Goal: Task Accomplishment & Management: Use online tool/utility

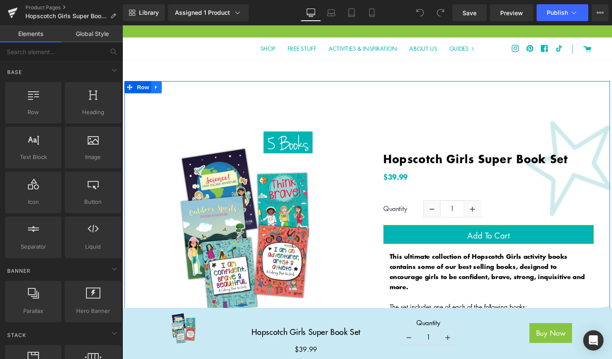
click at [156, 92] on icon at bounding box center [158, 90] width 6 height 6
click at [157, 90] on icon at bounding box center [158, 90] width 6 height 6
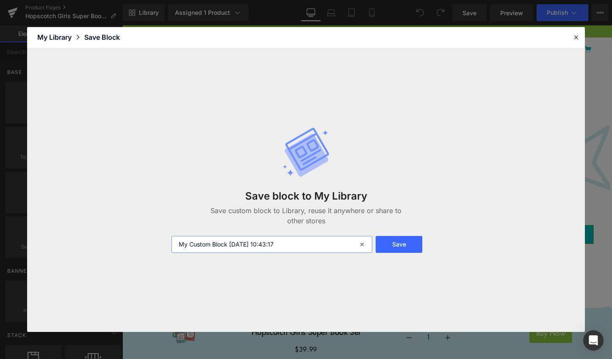
click at [179, 245] on input "My Custom Block [DATE] 10:43:17" at bounding box center [271, 244] width 201 height 17
drag, startPoint x: 224, startPoint y: 245, endPoint x: 163, endPoint y: 245, distance: 61.8
click at [171, 245] on input "Super Book Set 1 My Custom Block [DATE] 10:43:17" at bounding box center [271, 244] width 201 height 17
type input "Super Book Set 1 My Custom Block [DATE] 10:43:17"
click at [412, 246] on button "Save" at bounding box center [398, 244] width 47 height 17
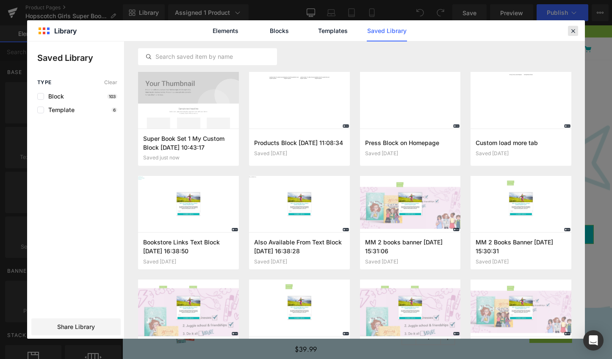
click at [576, 34] on icon at bounding box center [573, 31] width 8 height 8
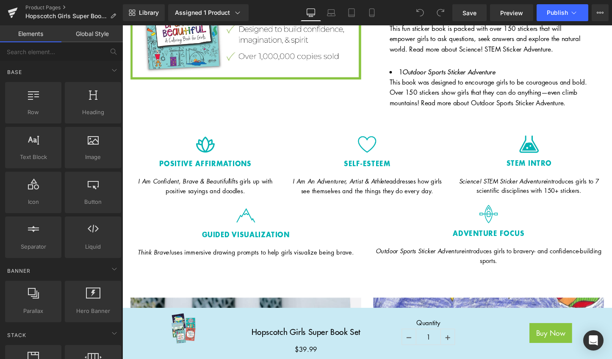
scroll to position [461, 0]
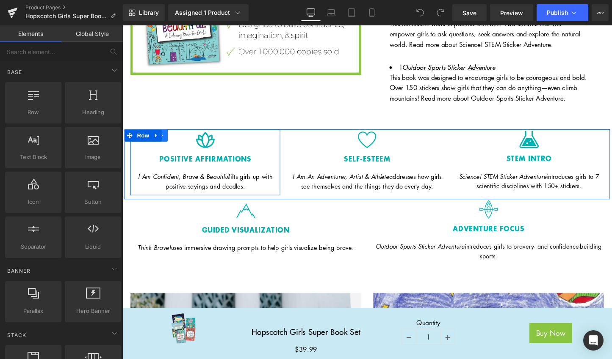
click at [164, 138] on icon at bounding box center [164, 141] width 6 height 6
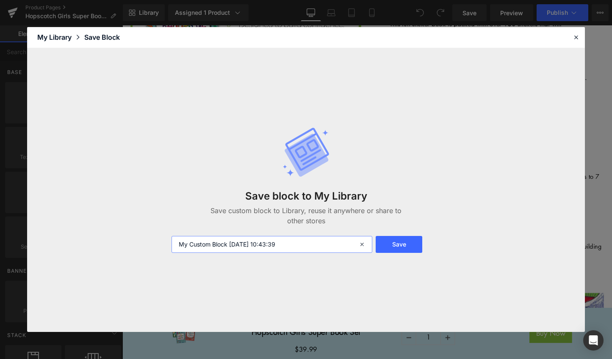
click at [179, 248] on input "My Custom Block [DATE] 10:43:39" at bounding box center [271, 244] width 201 height 17
type input "Super Book Set 2 My Custom Block [DATE] 10:43:39"
click at [388, 243] on button "Save" at bounding box center [398, 244] width 47 height 17
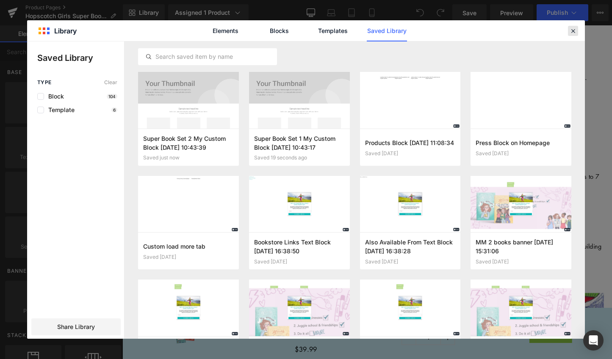
click at [571, 31] on icon at bounding box center [573, 31] width 8 height 8
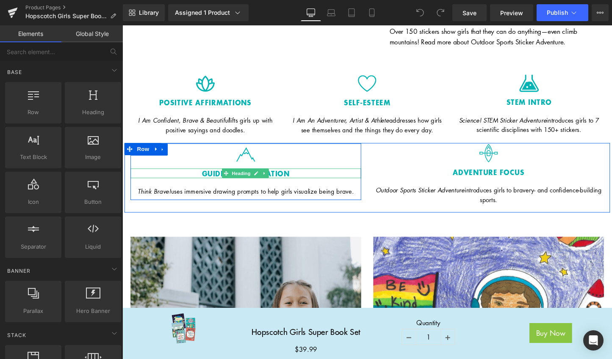
scroll to position [474, 0]
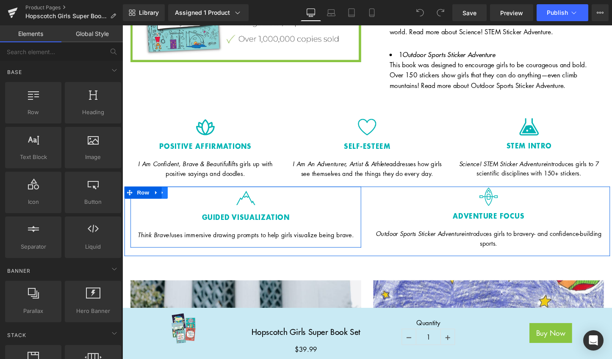
click at [165, 198] on icon at bounding box center [164, 201] width 6 height 6
click at [164, 198] on icon at bounding box center [164, 201] width 6 height 6
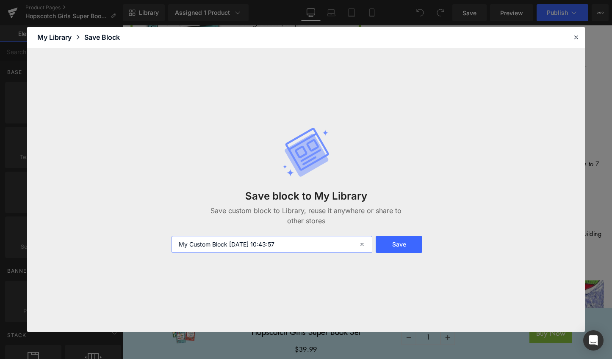
click at [0, 0] on input "My Custom Block [DATE] 10:43:57" at bounding box center [0, 0] width 0 height 0
paste input "Super Book Set"
type input "Super Book Set 3 My Custom Block [DATE] 10:43:57"
click at [0, 0] on button "Save" at bounding box center [0, 0] width 0 height 0
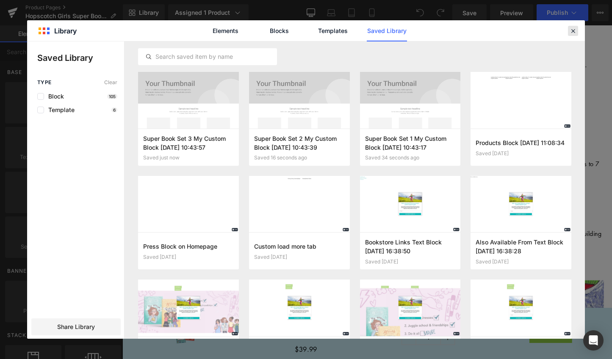
click at [0, 0] on icon at bounding box center [0, 0] width 0 height 0
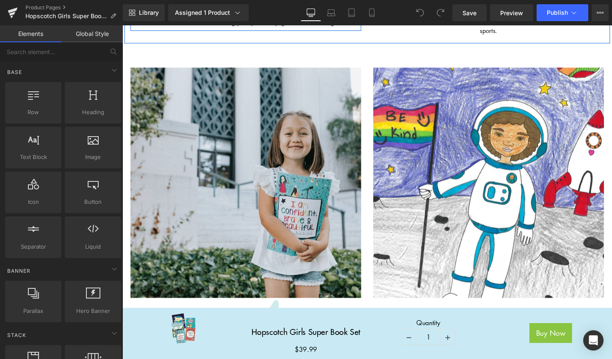
scroll to position [697, 0]
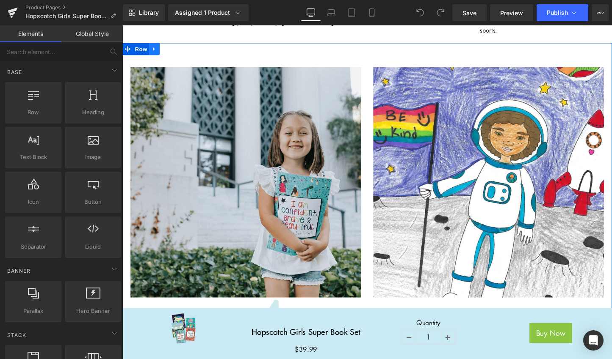
click at [154, 47] on icon at bounding box center [156, 50] width 6 height 6
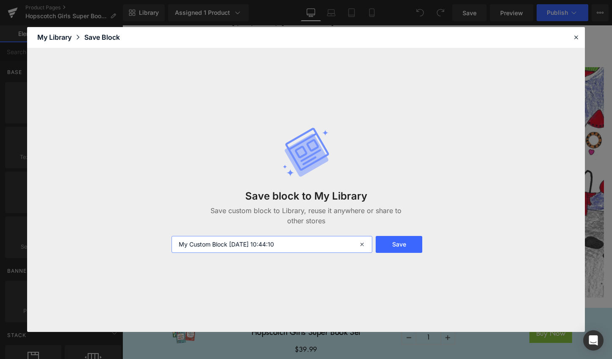
click at [179, 248] on input "My Custom Block [DATE] 10:44:10" at bounding box center [271, 244] width 201 height 17
type input "Super Book Set 4 My Custom Block [DATE] 10:44:10"
click at [384, 242] on button "Save" at bounding box center [398, 244] width 47 height 17
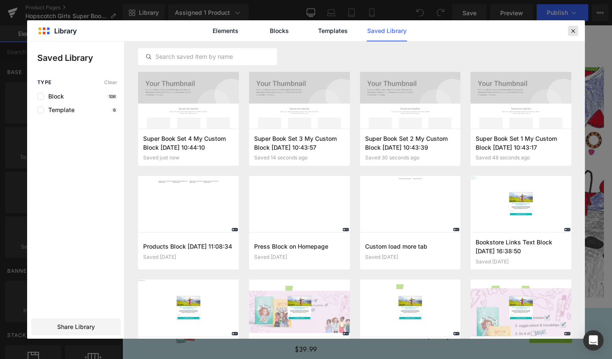
click at [572, 30] on icon at bounding box center [573, 31] width 8 height 8
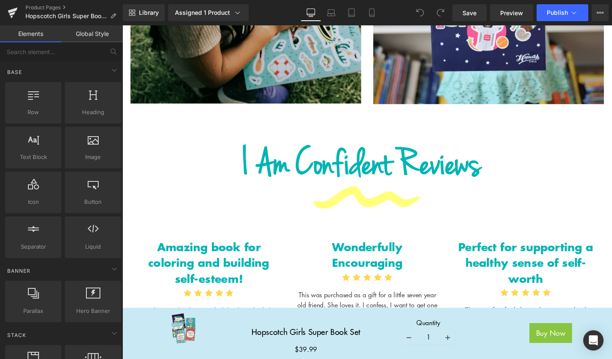
scroll to position [1158, 0]
click at [268, 193] on div "Image" at bounding box center [378, 206] width 483 height 27
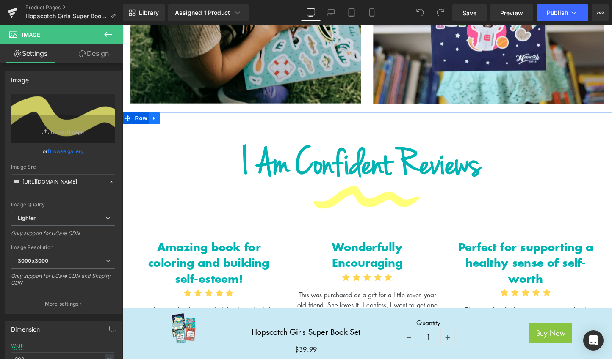
click at [153, 120] on icon at bounding box center [156, 123] width 6 height 6
click at [154, 120] on icon at bounding box center [156, 123] width 6 height 6
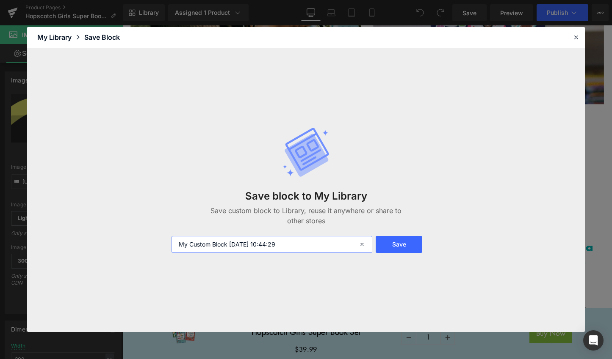
click at [0, 0] on input "My Custom Block [DATE] 10:44:29" at bounding box center [0, 0] width 0 height 0
type input "Super Book Set 5 My Custom Block [DATE] 10:44:29"
click at [0, 0] on button "Save" at bounding box center [0, 0] width 0 height 0
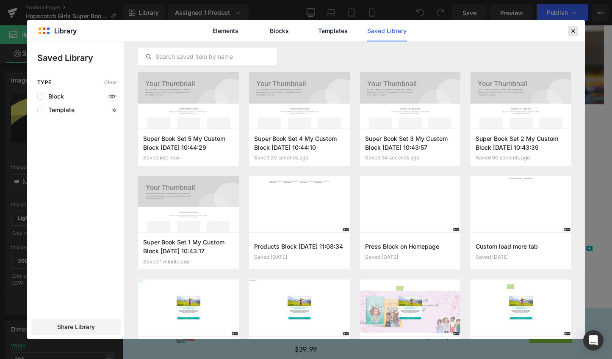
click at [574, 30] on icon at bounding box center [573, 31] width 8 height 8
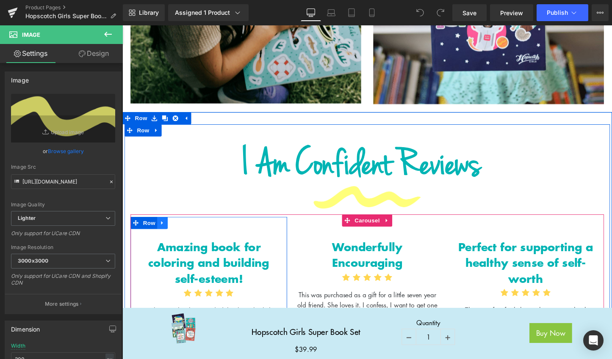
click at [162, 229] on icon at bounding box center [164, 232] width 6 height 6
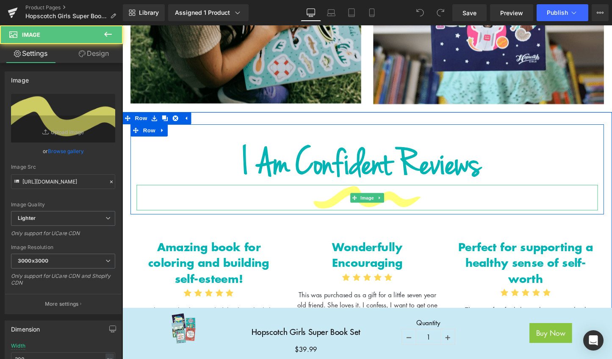
click at [143, 193] on div at bounding box center [378, 206] width 483 height 27
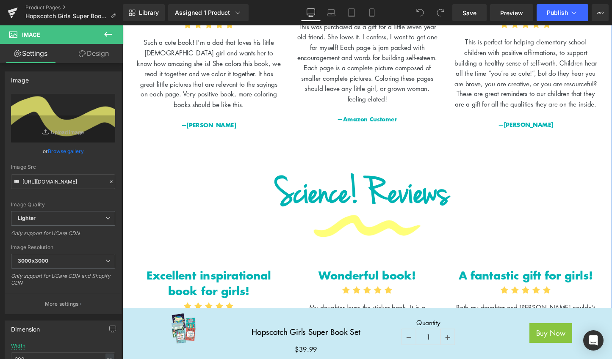
scroll to position [1442, 0]
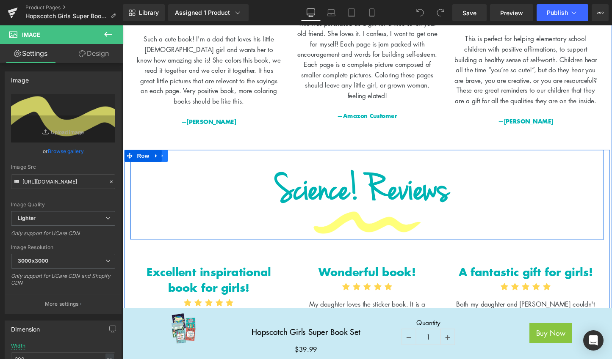
click at [164, 156] on link at bounding box center [164, 162] width 11 height 13
click at [165, 156] on link at bounding box center [164, 162] width 11 height 13
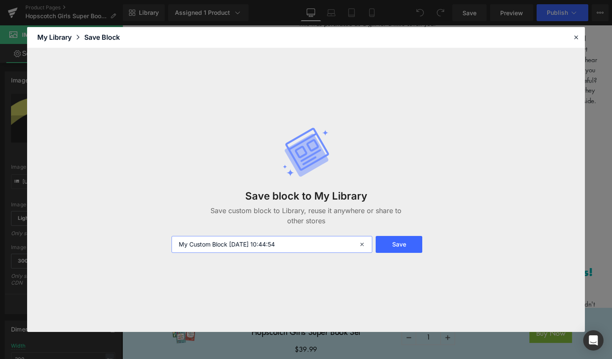
type input "Super Book Set 6 My Custom Block [DATE] 10:44:54"
click at [0, 0] on button "Save" at bounding box center [0, 0] width 0 height 0
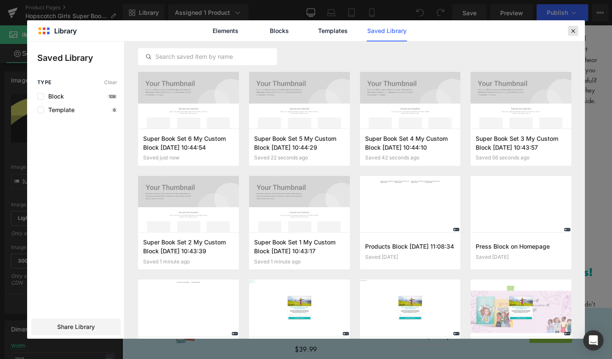
click at [0, 0] on icon at bounding box center [0, 0] width 0 height 0
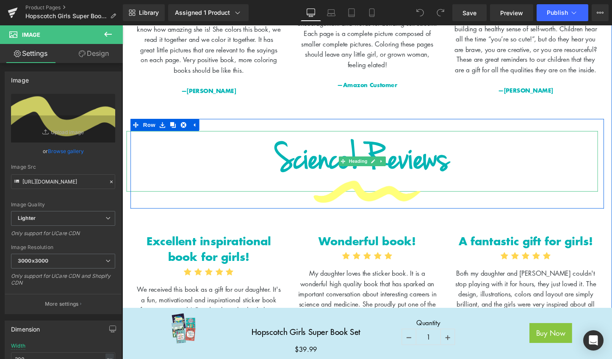
scroll to position [1476, 0]
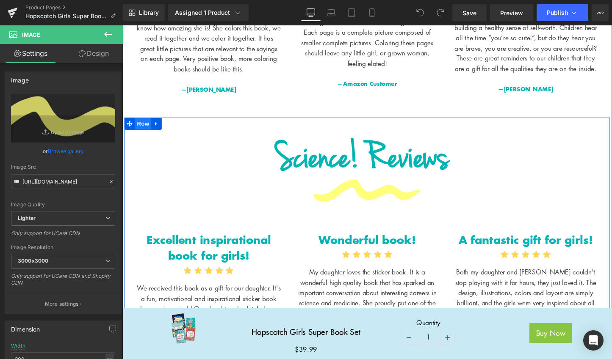
click at [137, 122] on link "Row" at bounding box center [138, 128] width 28 height 13
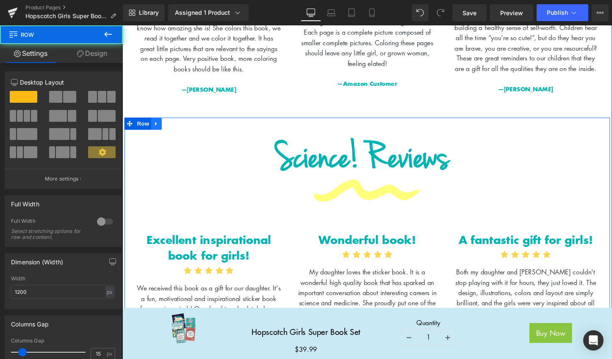
click at [155, 125] on icon at bounding box center [158, 128] width 6 height 6
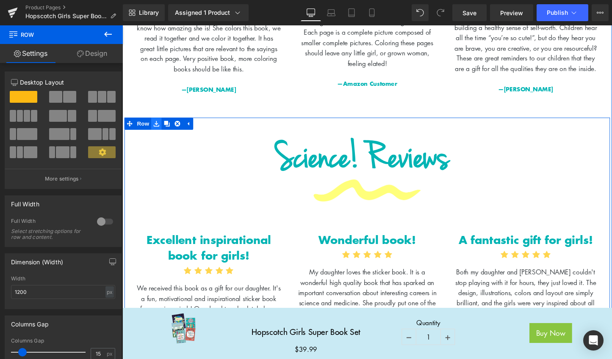
click at [155, 125] on icon at bounding box center [158, 128] width 6 height 6
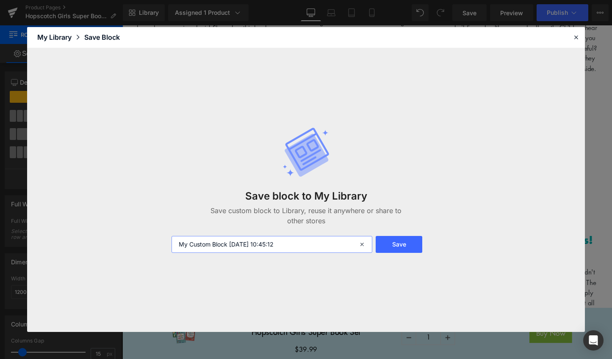
click at [340, 247] on input "My Custom Block [DATE] 10:45:12" at bounding box center [422, 273] width 164 height 160
type input "Super Book Set 7 My Custom Block [DATE] 10:45:12"
click at [400, 233] on button "Save" at bounding box center [421, 224] width 151 height 17
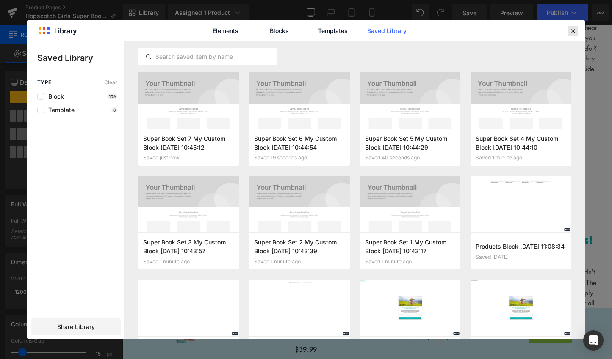
click at [210, 194] on icon at bounding box center [205, 199] width 9 height 10
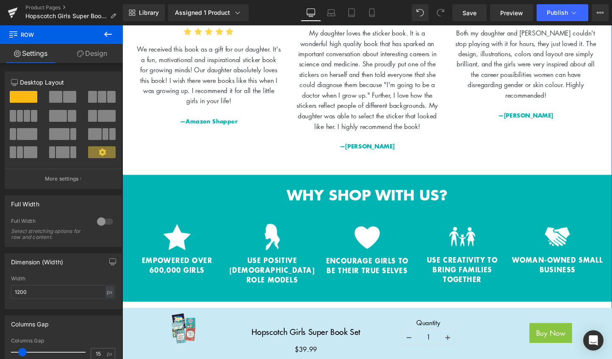
scroll to position [1747, 0]
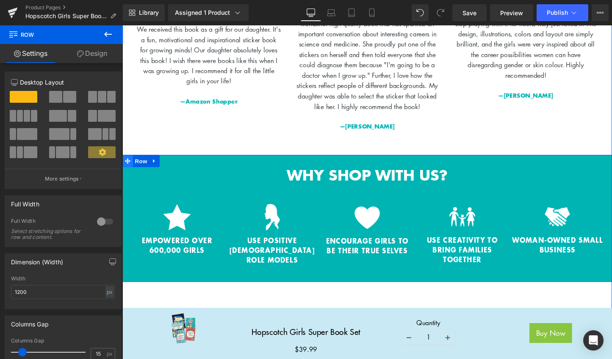
click at [126, 164] on icon at bounding box center [128, 167] width 6 height 6
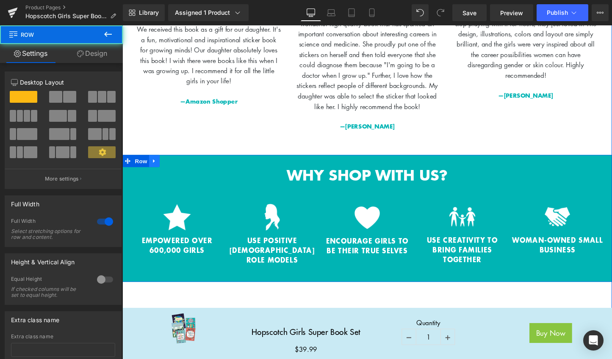
click at [153, 164] on icon at bounding box center [156, 167] width 6 height 6
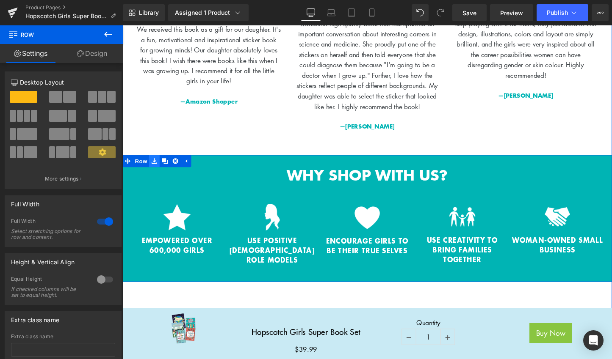
click at [154, 165] on icon at bounding box center [156, 168] width 6 height 6
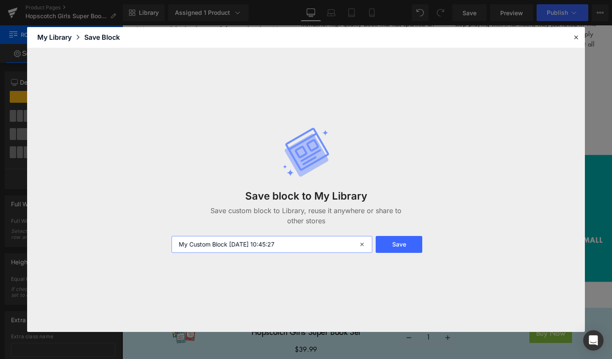
click at [180, 247] on input "My Custom Block [DATE] 10:45:27" at bounding box center [271, 244] width 201 height 17
paste input "Super Book Set"
type input "Super Book Set 8 My Custom Block [DATE] 10:45:27"
click at [393, 247] on button "Save" at bounding box center [398, 244] width 47 height 17
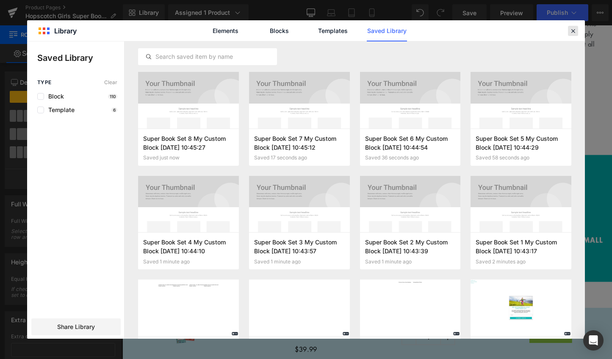
click at [574, 32] on icon at bounding box center [573, 31] width 8 height 8
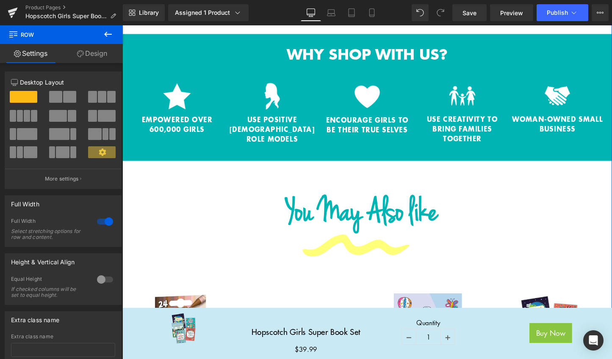
scroll to position [1883, 0]
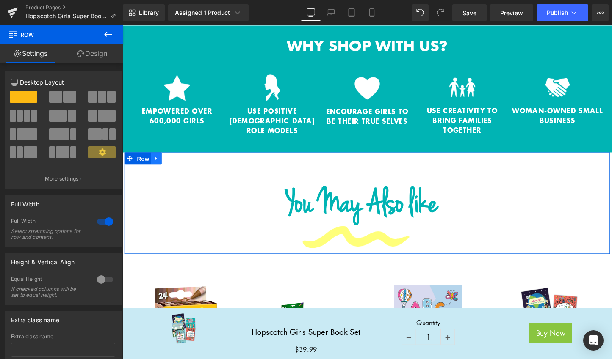
click at [157, 163] on icon at bounding box center [158, 165] width 2 height 4
click at [156, 162] on icon at bounding box center [158, 165] width 6 height 6
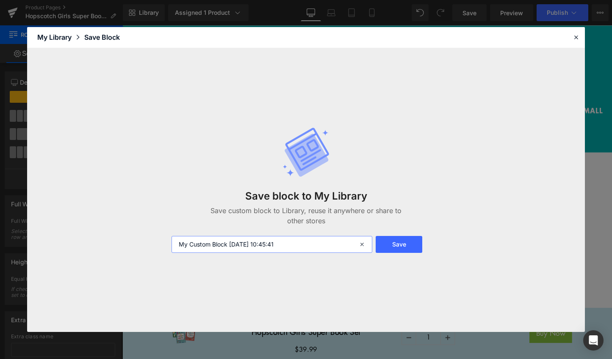
click at [180, 246] on input "My Custom Block [DATE] 10:45:41" at bounding box center [271, 244] width 201 height 17
paste input "Super Book Set"
type input "Super Book Set 9 My Custom Block [DATE] 10:45:41"
click at [0, 0] on button "Save" at bounding box center [0, 0] width 0 height 0
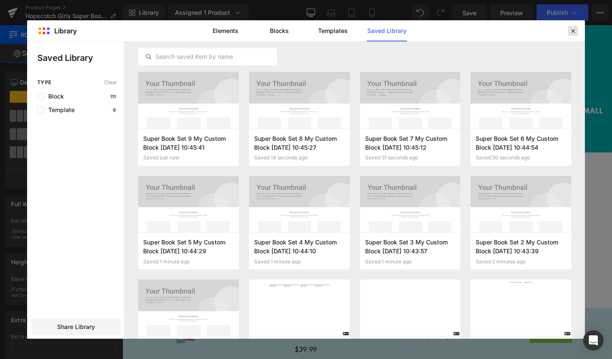
click at [0, 0] on icon at bounding box center [0, 0] width 0 height 0
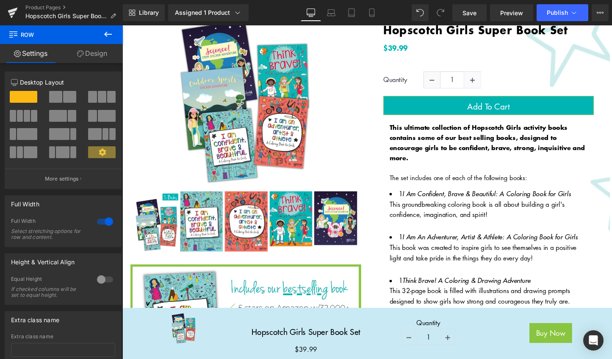
scroll to position [0, 0]
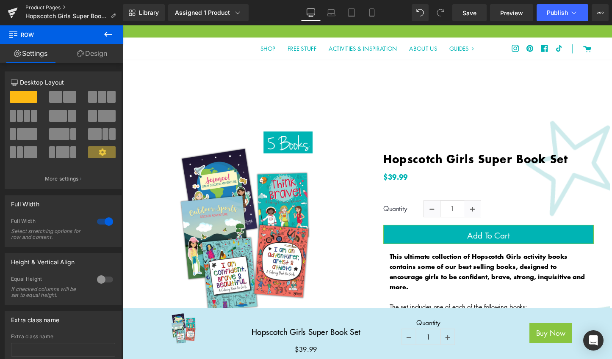
click at [44, 9] on link "Product Pages" at bounding box center [73, 7] width 97 height 7
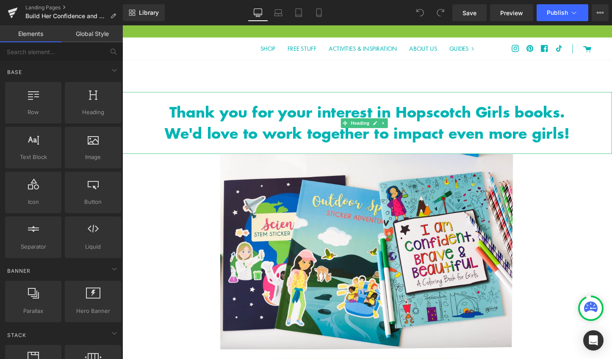
click at [312, 124] on h1 "Thank you for your interest in Hopscotch Girls books." at bounding box center [378, 116] width 512 height 22
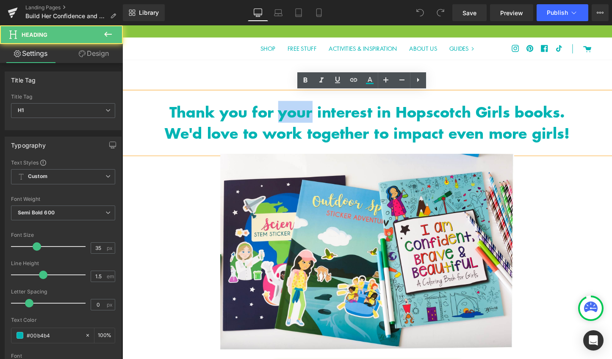
click at [312, 124] on h1 "Thank you for your interest in Hopscotch Girls books." at bounding box center [378, 116] width 512 height 22
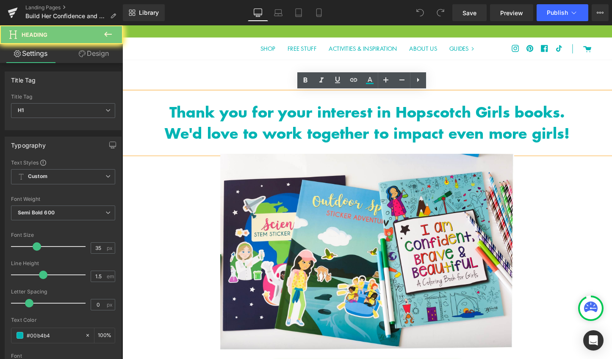
click at [312, 124] on h1 "Thank you for your interest in Hopscotch Girls books." at bounding box center [378, 116] width 512 height 22
click at [309, 134] on h1 "We'd love to work together to impact even more girls!" at bounding box center [378, 138] width 512 height 22
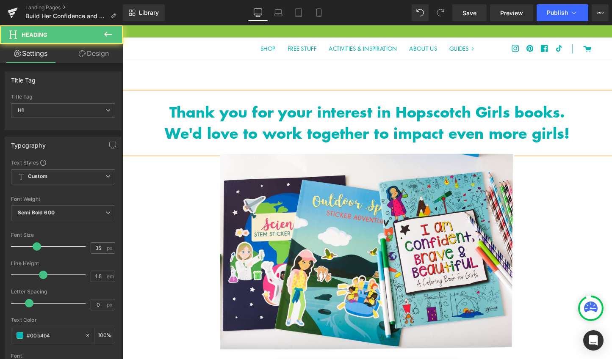
click at [221, 117] on h1 "Thank you for your interest in Hopscotch Girls books." at bounding box center [378, 116] width 512 height 22
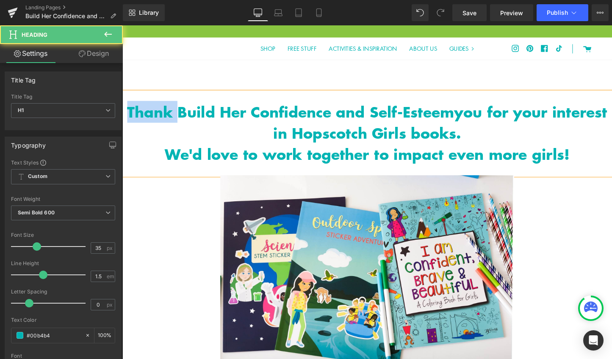
drag, startPoint x: 177, startPoint y: 115, endPoint x: 225, endPoint y: 137, distance: 52.7
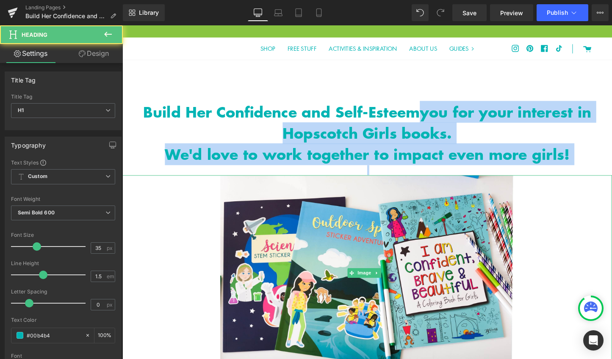
drag, startPoint x: 434, startPoint y: 117, endPoint x: 610, endPoint y: 183, distance: 187.7
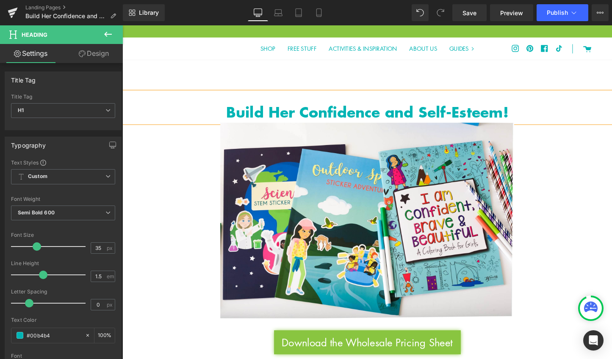
click at [325, 112] on h1 "Build Her Confidence and Self-Esteem!" at bounding box center [378, 116] width 512 height 22
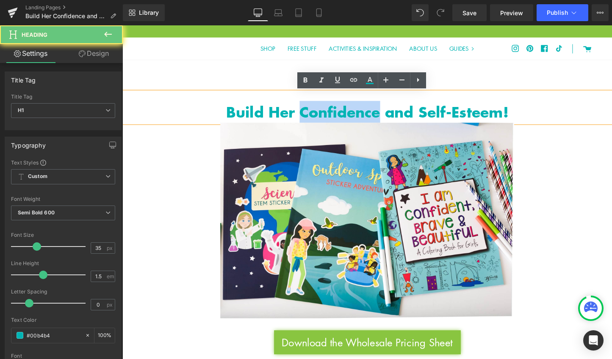
click at [325, 112] on h1 "Build Her Confidence and Self-Esteem!" at bounding box center [378, 116] width 512 height 22
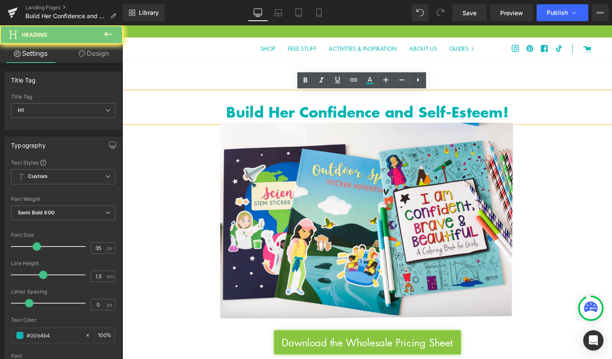
click at [325, 112] on h1 "Build Her Confidence and Self-Esteem!" at bounding box center [378, 116] width 512 height 22
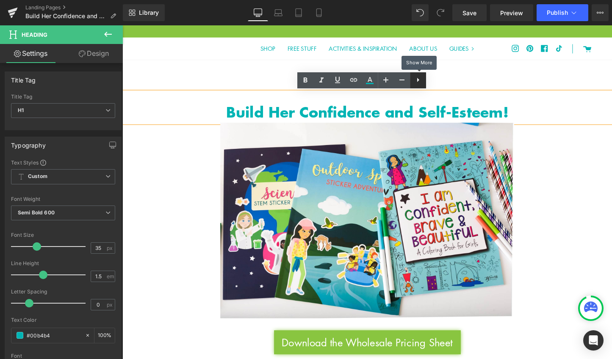
click at [422, 82] on icon at bounding box center [418, 80] width 10 height 10
click at [282, 113] on h1 "Build Her Confidence and Self-Esteem!" at bounding box center [378, 116] width 512 height 22
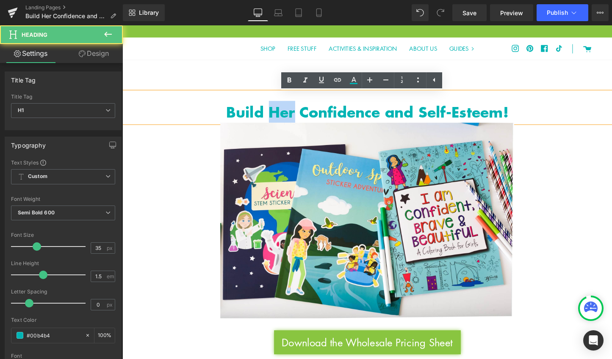
click at [282, 113] on h1 "Build Her Confidence and Self-Esteem!" at bounding box center [378, 116] width 512 height 22
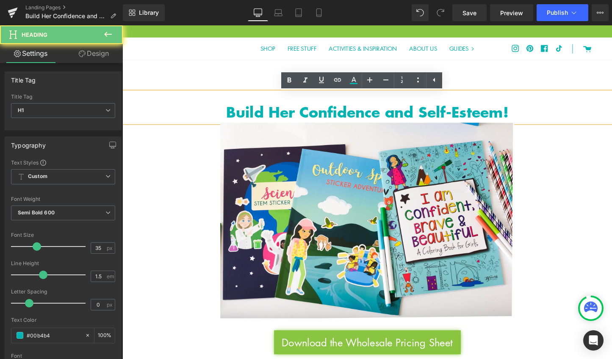
click at [282, 113] on h1 "Build Her Confidence and Self-Esteem!" at bounding box center [378, 116] width 512 height 22
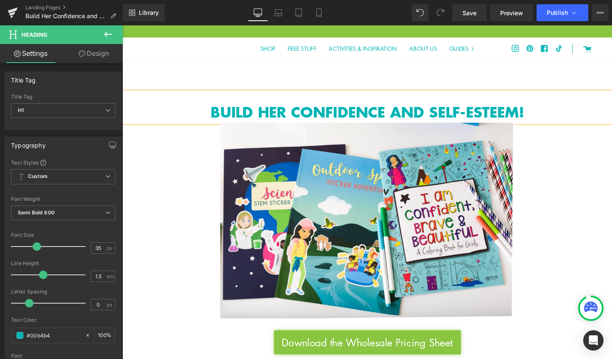
click at [600, 82] on div "0 Cart SHOP FREE STUFF ACTIVITIES & INSPIRATION ABOUT US GUIDES GUIDES ADVENTUR…" at bounding box center [378, 66] width 512 height 57
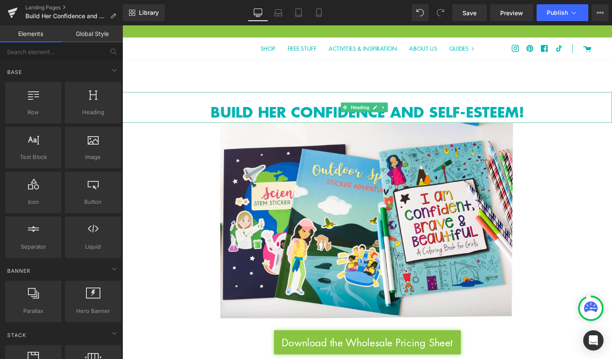
click at [474, 113] on h1 "BUILD HER CONFIDENCE AND SELF-ESTEEM!" at bounding box center [378, 116] width 512 height 22
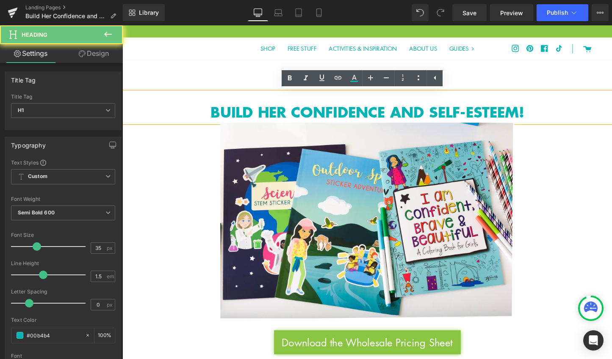
click at [474, 113] on h1 "BUILD HER CONFIDENCE AND SELF-ESTEEM!" at bounding box center [378, 116] width 512 height 22
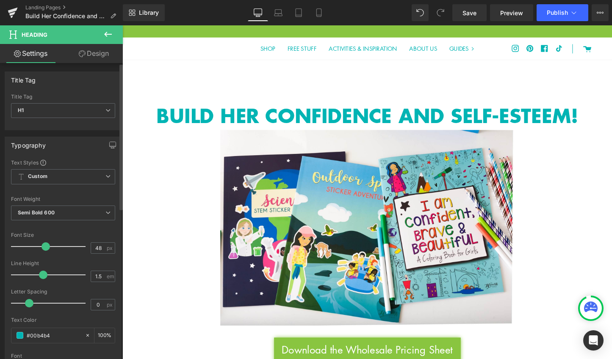
type input "49"
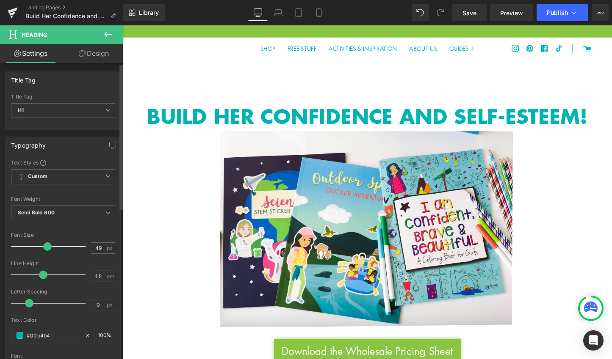
drag, startPoint x: 36, startPoint y: 251, endPoint x: 45, endPoint y: 250, distance: 9.8
click at [45, 250] on span at bounding box center [47, 247] width 8 height 8
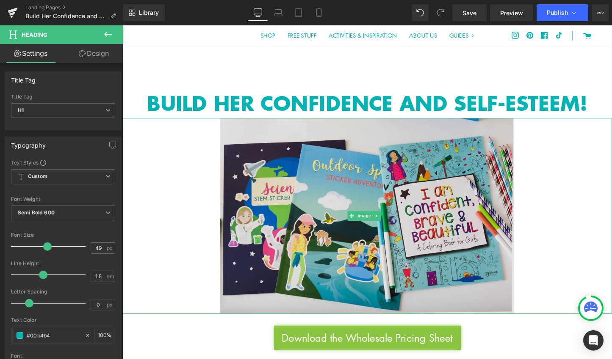
scroll to position [13, 0]
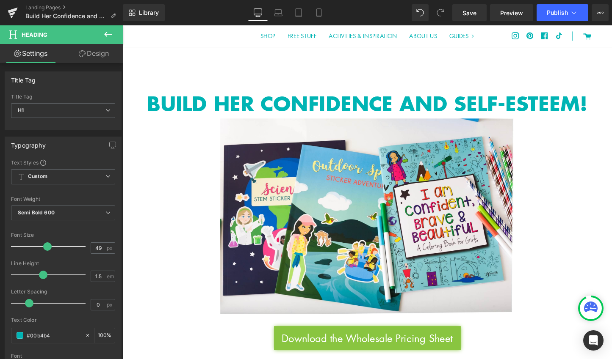
click at [104, 35] on icon at bounding box center [108, 34] width 10 height 10
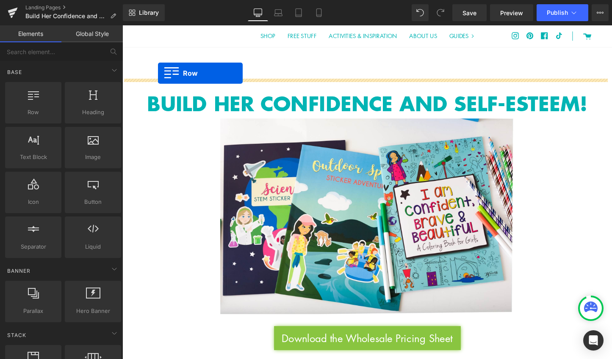
drag, startPoint x: 156, startPoint y: 133, endPoint x: 160, endPoint y: 75, distance: 57.7
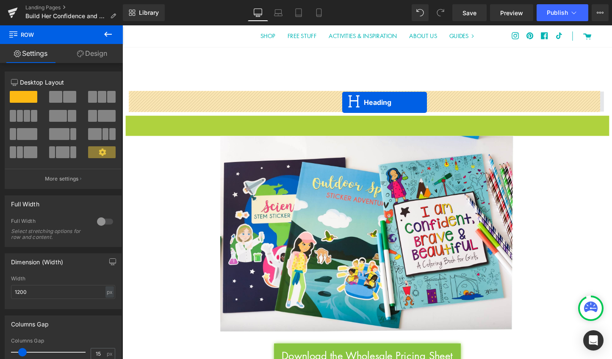
drag, startPoint x: 354, startPoint y: 138, endPoint x: 352, endPoint y: 106, distance: 31.4
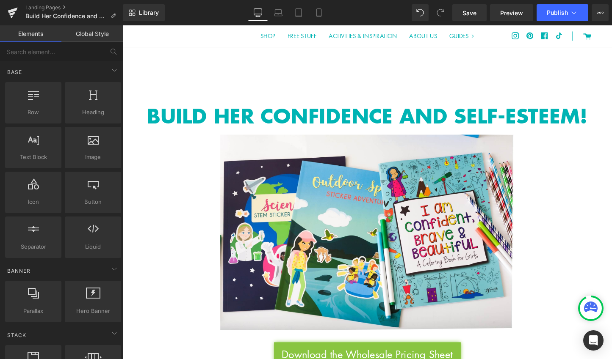
click at [178, 71] on div "0 Cart SHOP FREE STUFF ACTIVITIES & INSPIRATION ABOUT US GUIDES GUIDES ADVENTUR…" at bounding box center [378, 53] width 512 height 57
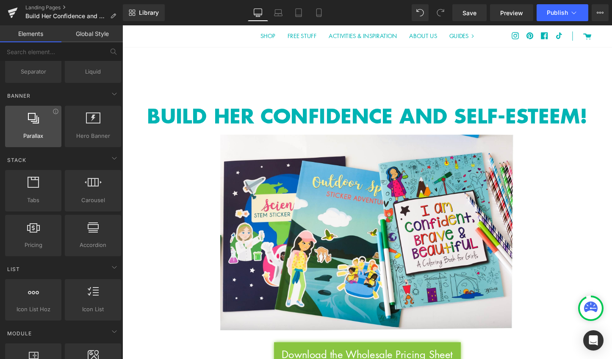
scroll to position [0, 0]
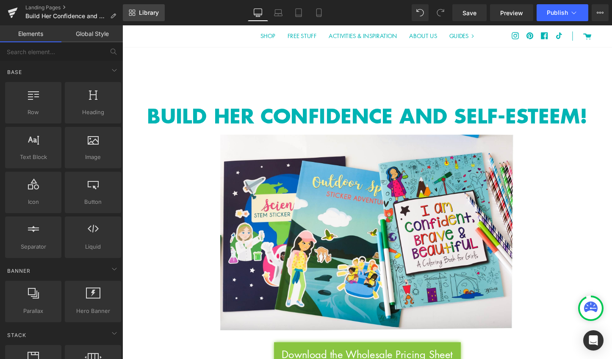
click at [144, 14] on span "Library" at bounding box center [149, 13] width 20 height 8
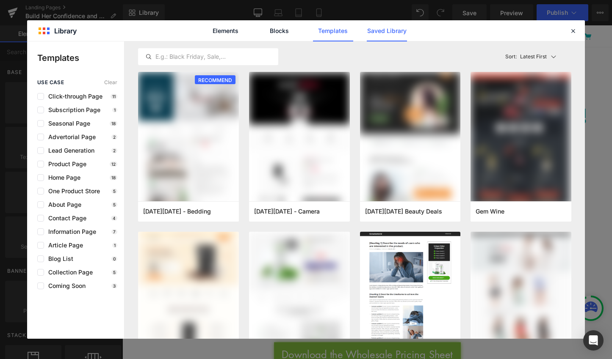
click at [388, 29] on link "Saved Library" at bounding box center [387, 30] width 40 height 21
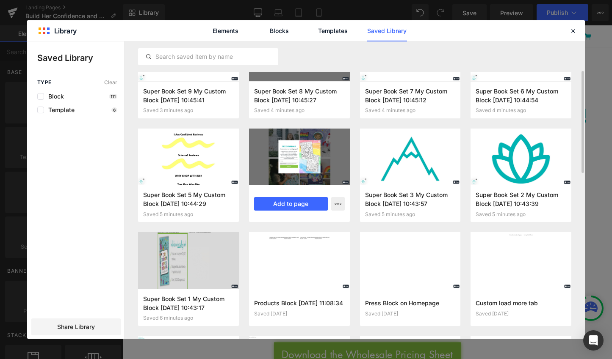
scroll to position [58, 0]
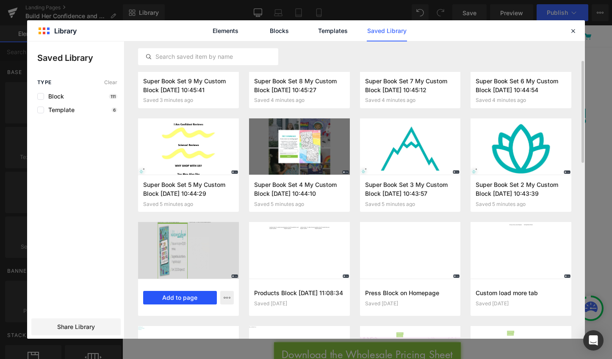
click at [194, 299] on button "Add to page" at bounding box center [180, 298] width 74 height 14
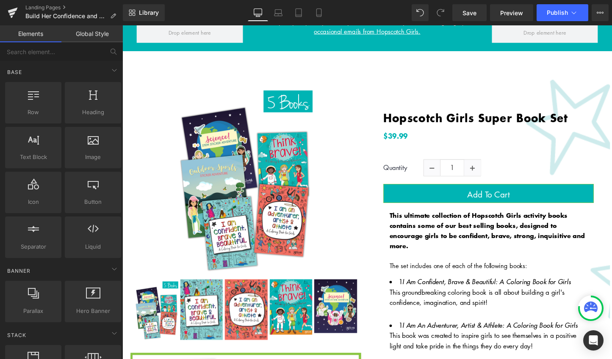
scroll to position [1002, 0]
